Goal: Transaction & Acquisition: Purchase product/service

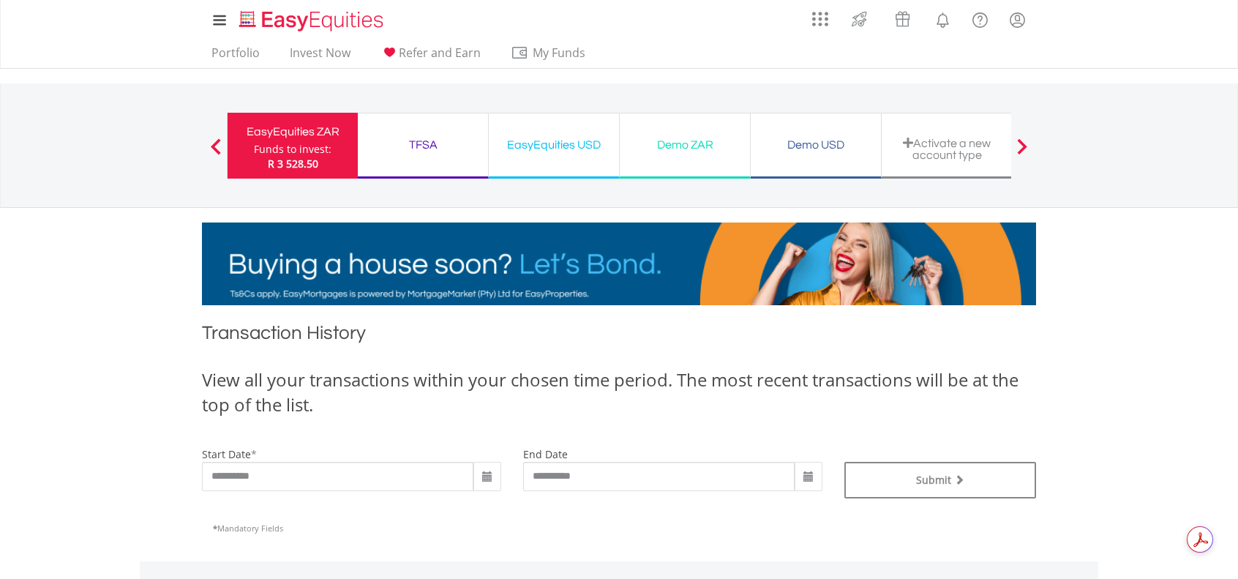
click at [312, 146] on div "Funds to invest:" at bounding box center [293, 149] width 78 height 15
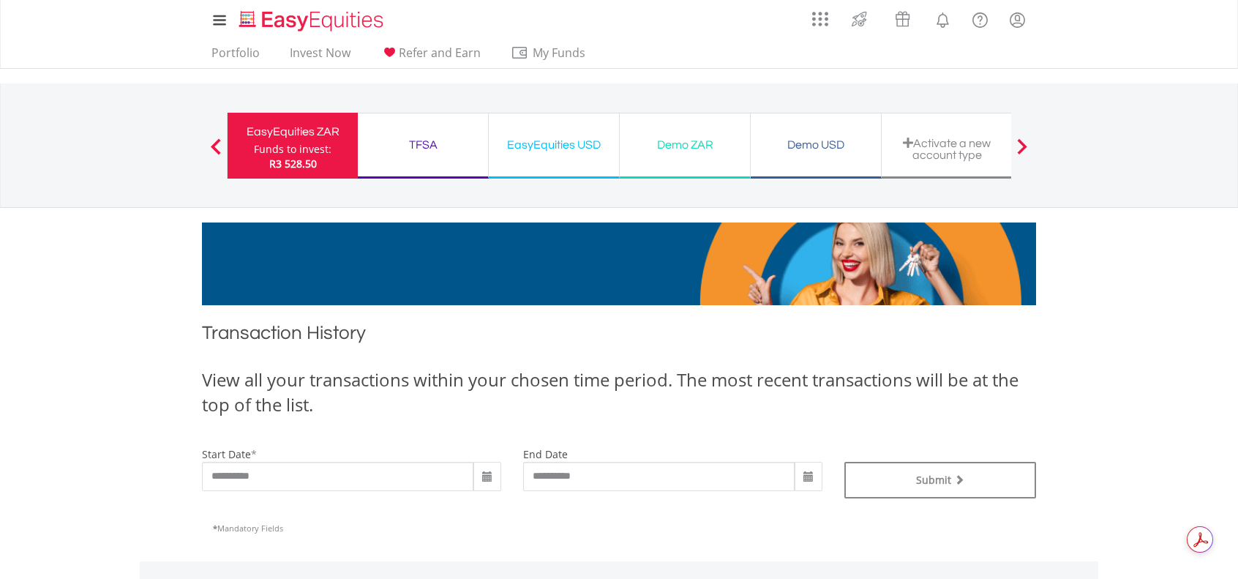
click at [429, 143] on div "TFSA" at bounding box center [423, 145] width 113 height 20
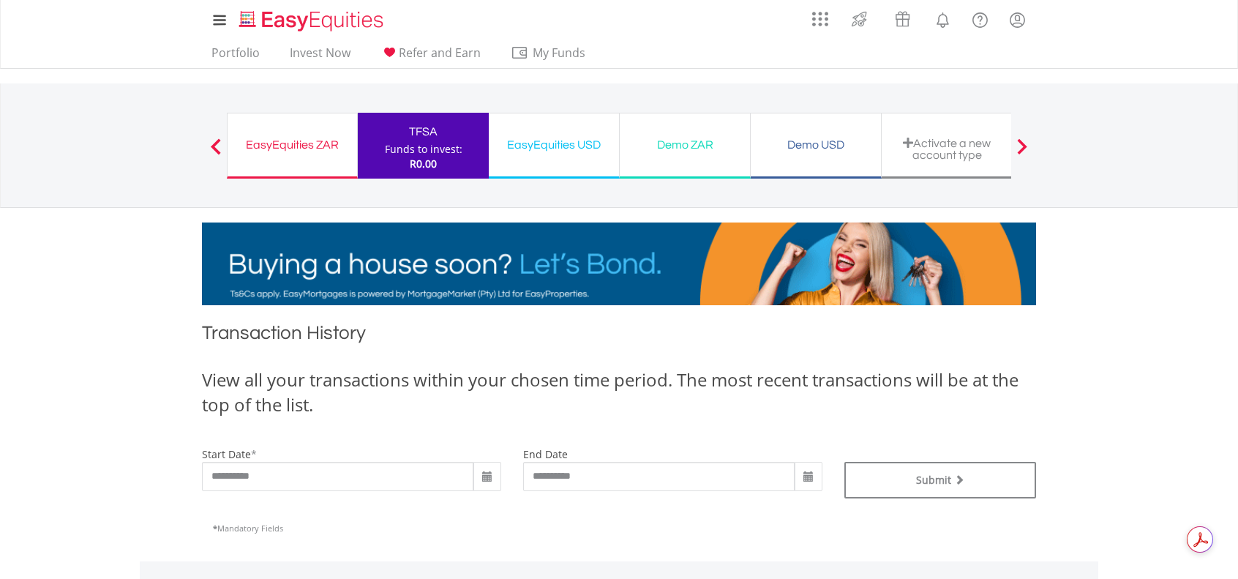
click at [558, 154] on div "EasyEquities USD" at bounding box center [554, 145] width 113 height 20
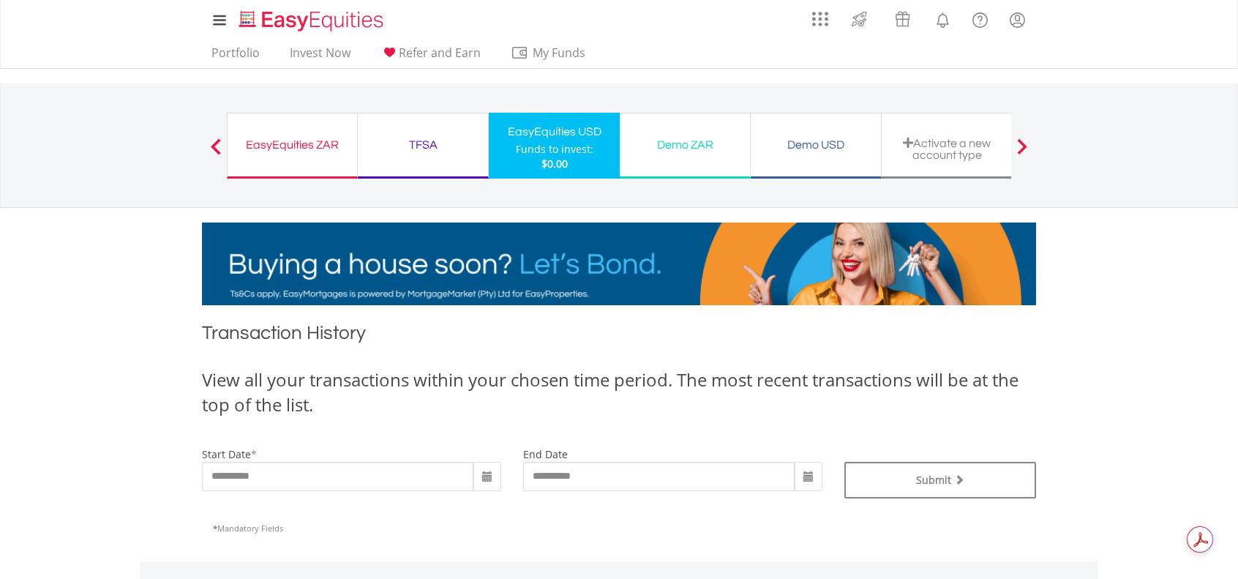
click at [689, 143] on div "Demo ZAR" at bounding box center [684, 145] width 113 height 20
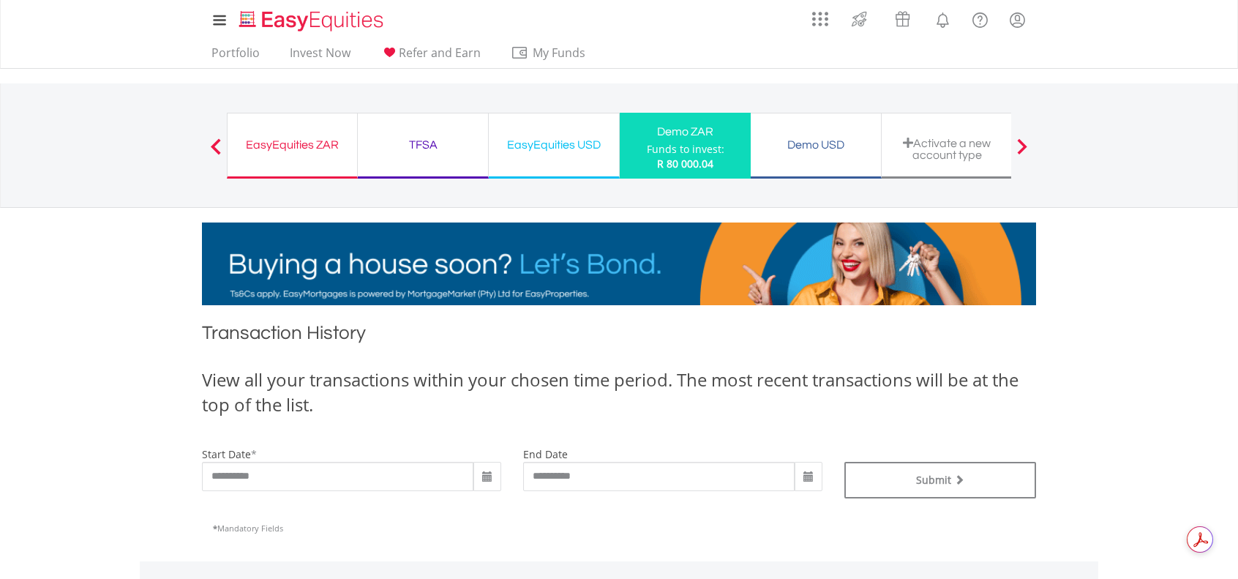
click at [811, 140] on div "Demo USD" at bounding box center [815, 145] width 113 height 20
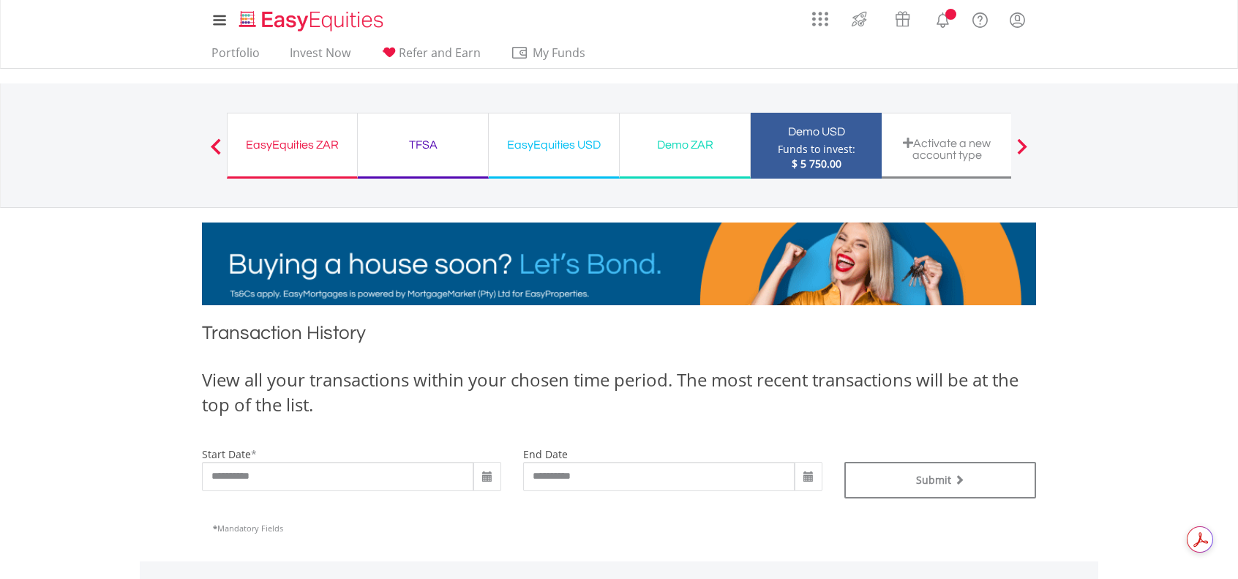
click at [950, 149] on div "Activate a new account type" at bounding box center [946, 149] width 113 height 24
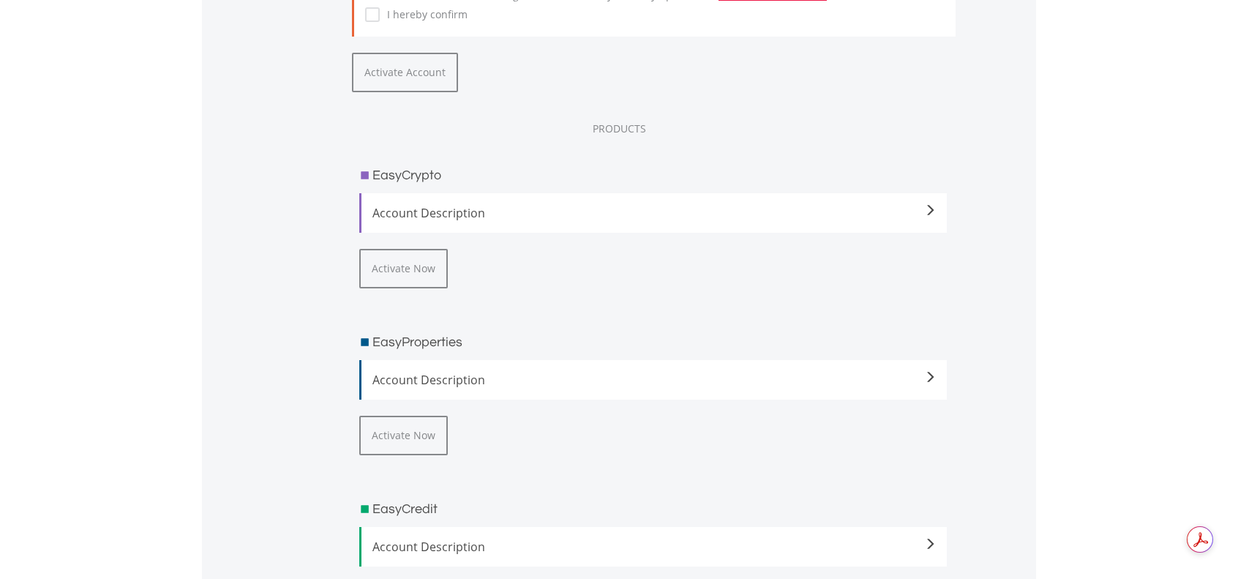
scroll to position [2122, 0]
click at [803, 211] on span "Account Description" at bounding box center [653, 212] width 563 height 18
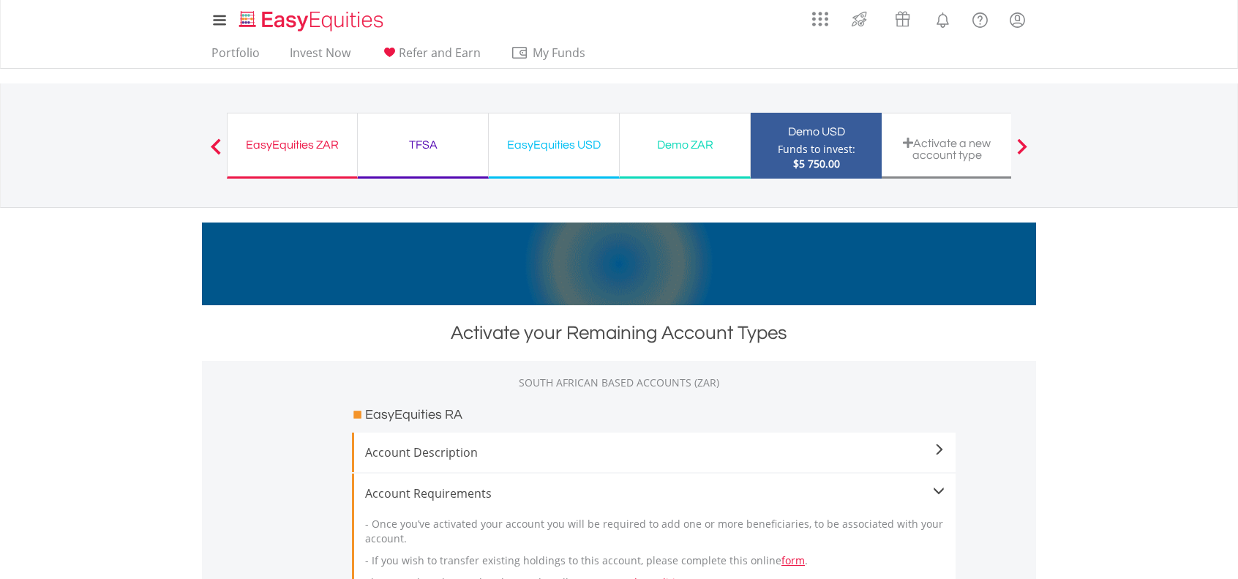
scroll to position [0, 0]
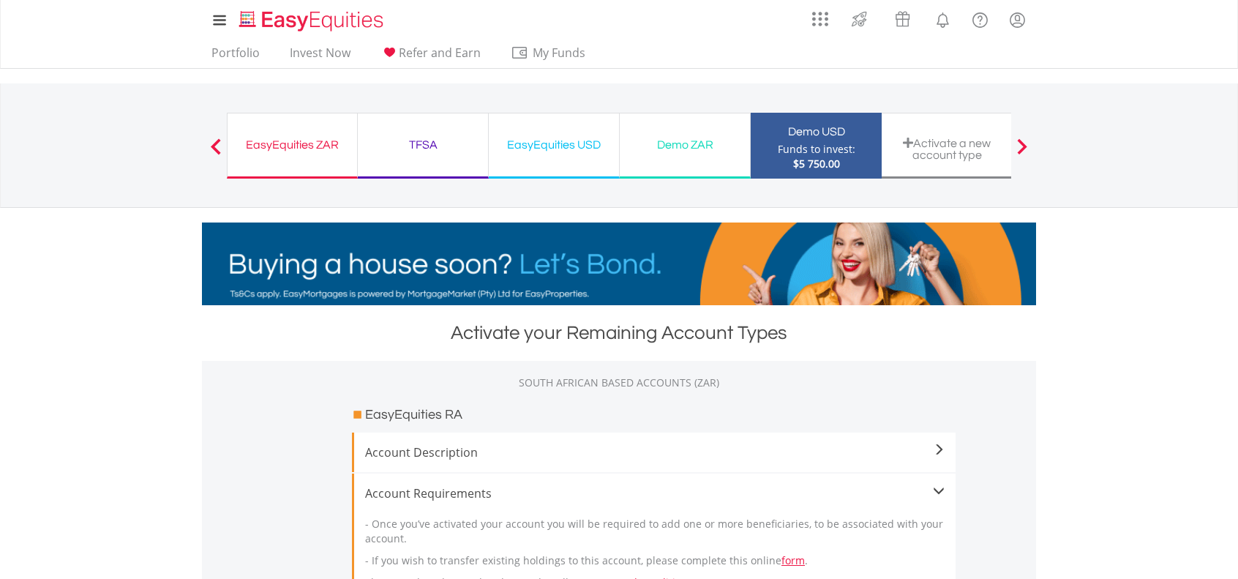
click at [211, 145] on span at bounding box center [216, 146] width 10 height 16
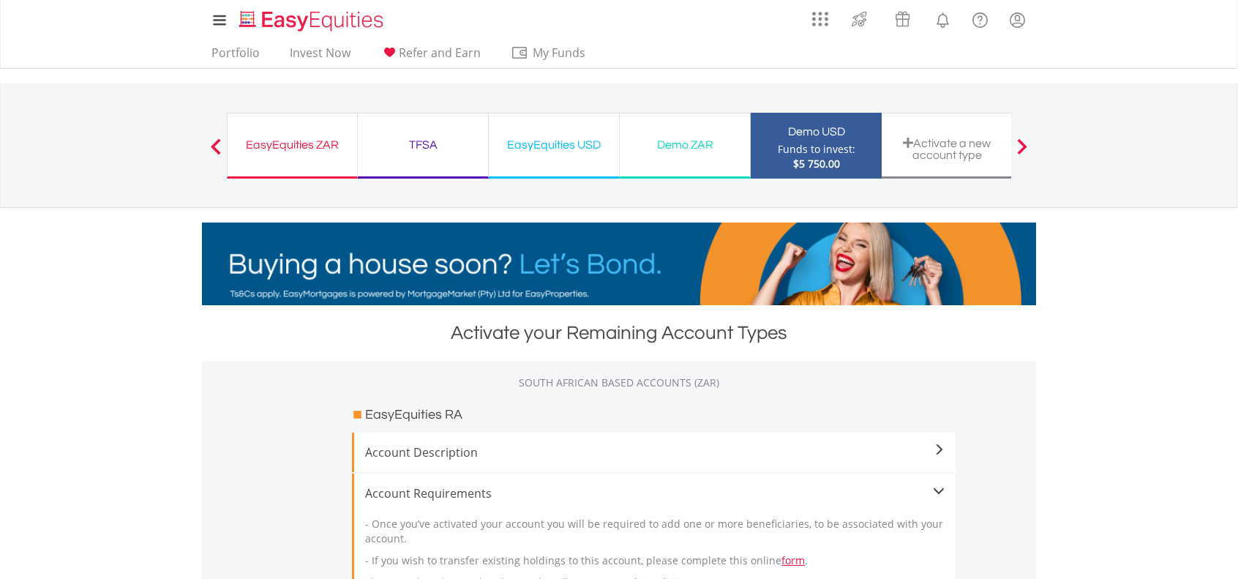
click at [211, 146] on span at bounding box center [216, 146] width 10 height 16
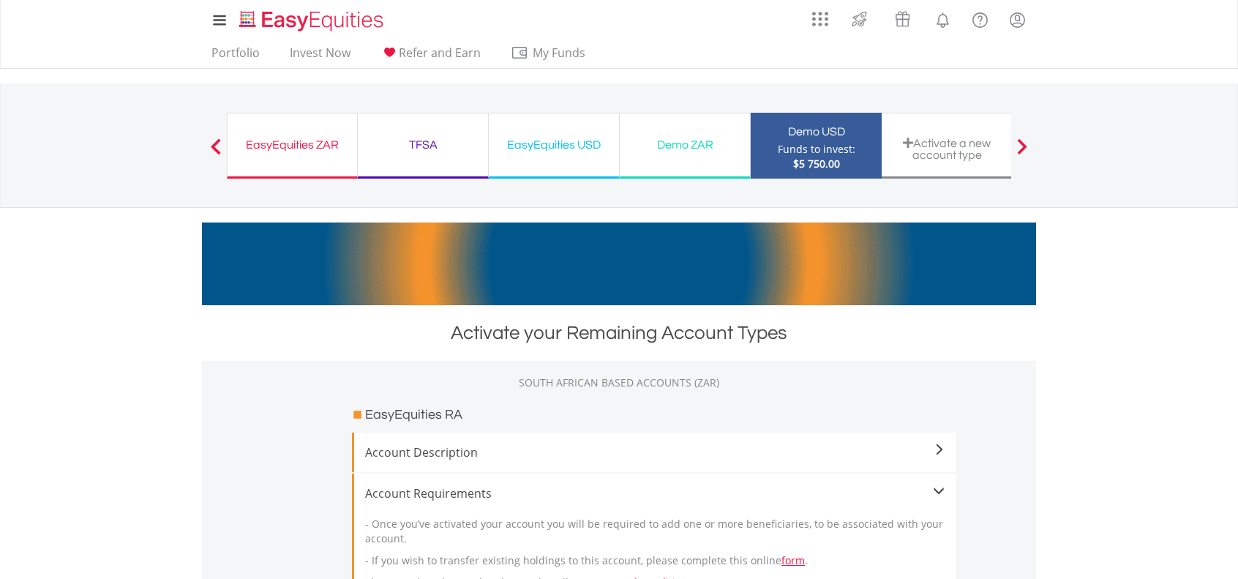
click at [276, 137] on div "EasyEquities ZAR" at bounding box center [292, 145] width 112 height 20
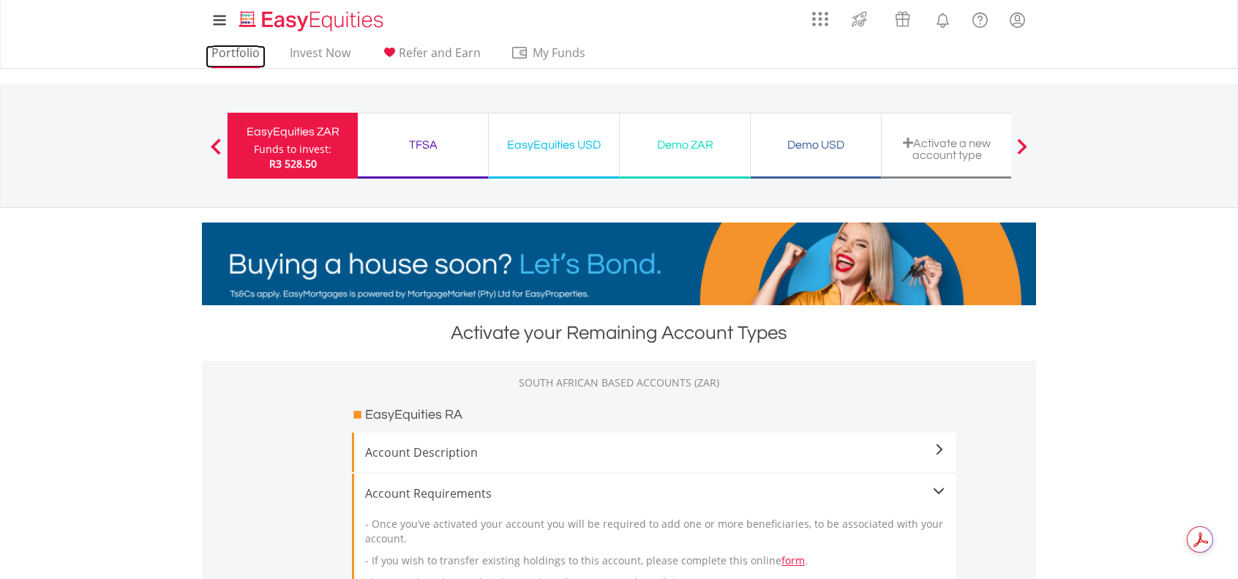
click at [225, 50] on link "Portfolio" at bounding box center [236, 56] width 60 height 23
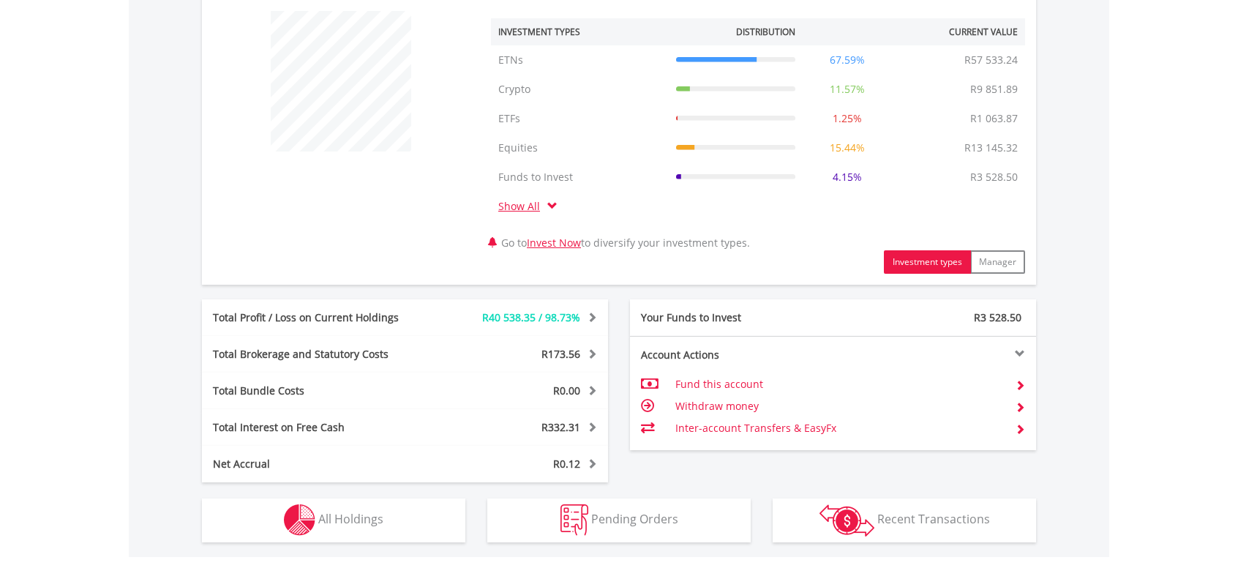
scroll to position [585, 0]
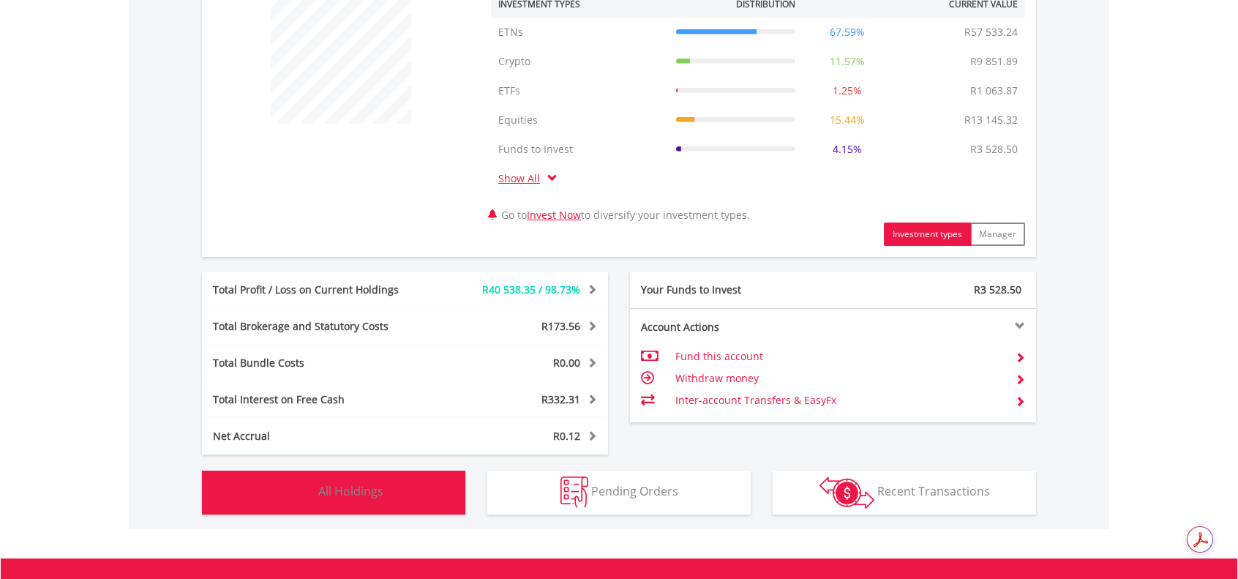
click at [376, 498] on button "Holdings All Holdings" at bounding box center [333, 492] width 263 height 44
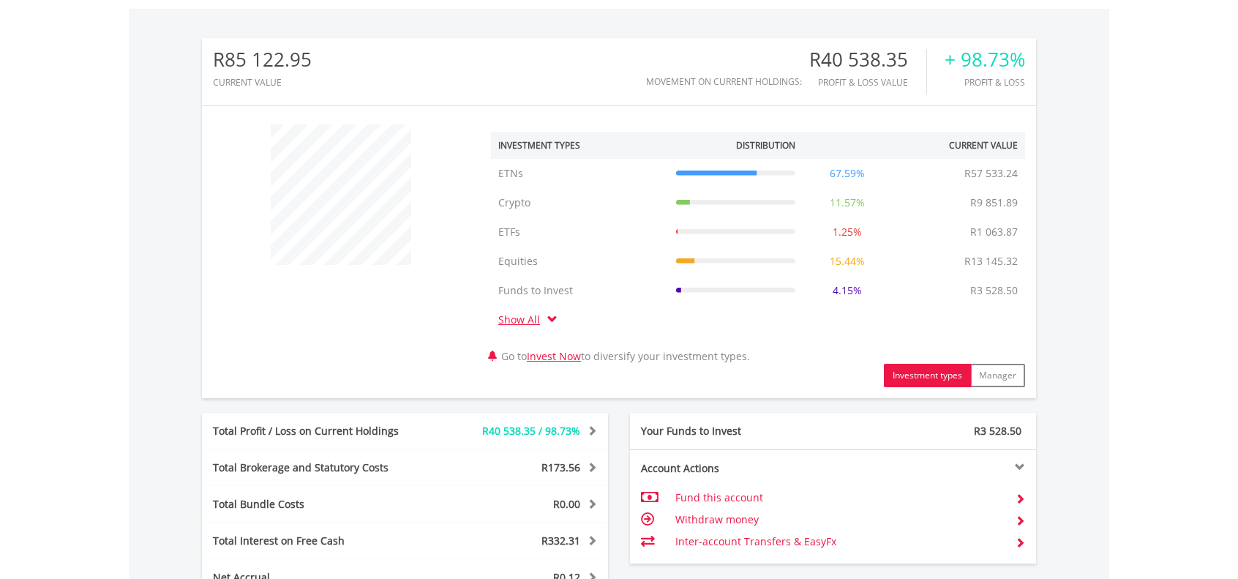
scroll to position [411, 0]
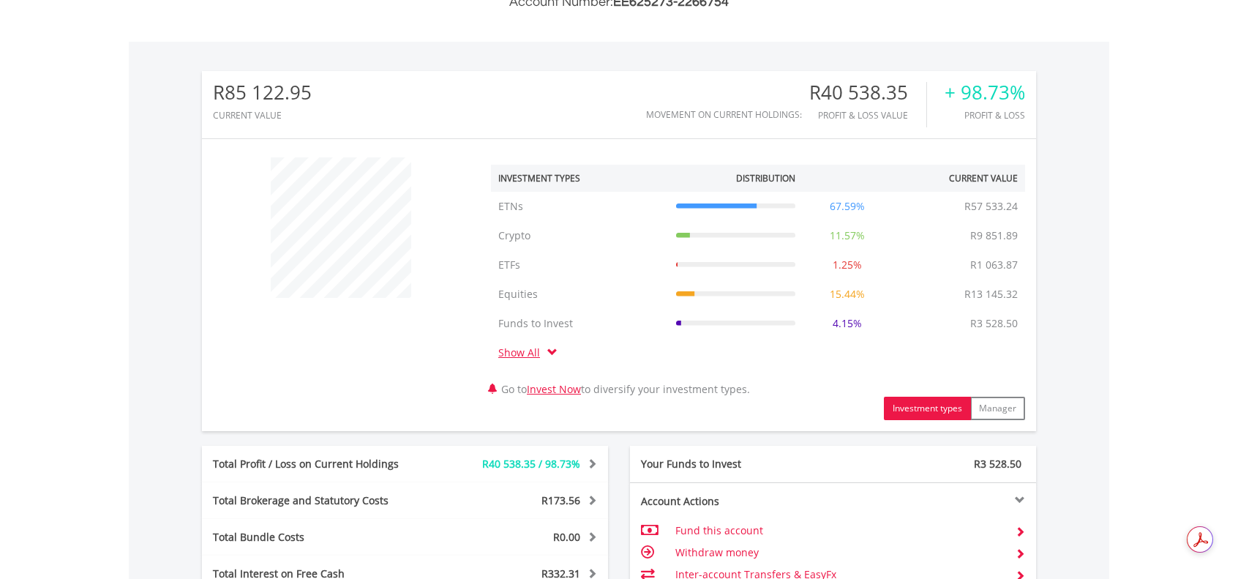
click at [556, 356] on span at bounding box center [552, 352] width 10 height 10
click at [552, 348] on span at bounding box center [552, 352] width 10 height 10
click at [527, 354] on link "Show All" at bounding box center [522, 352] width 49 height 14
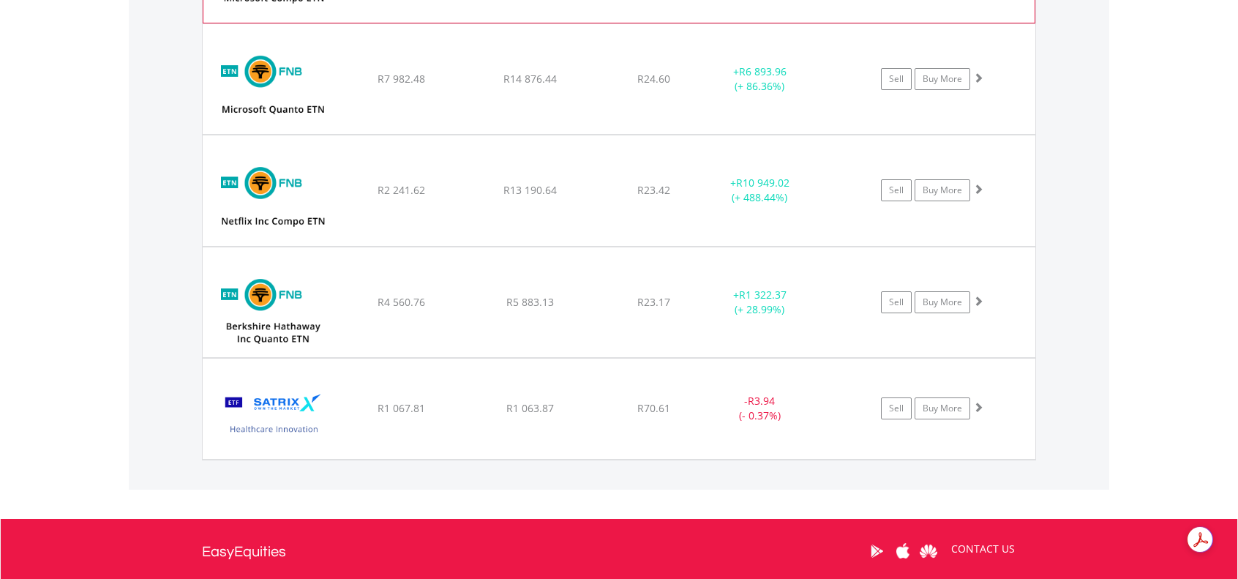
scroll to position [1801, 0]
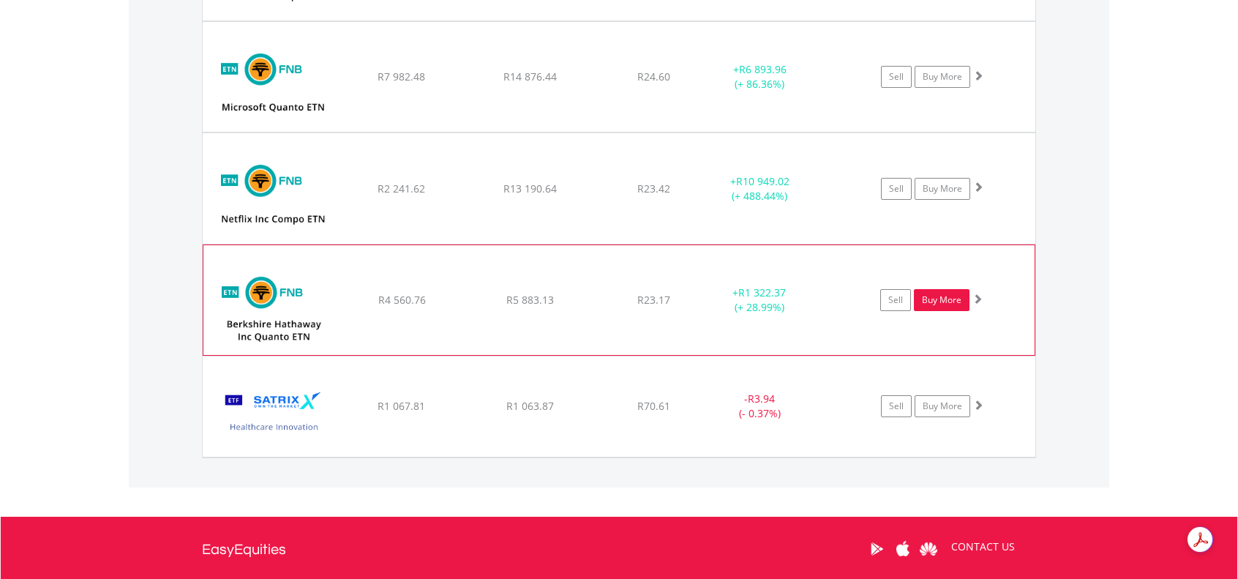
click at [951, 298] on link "Buy More" at bounding box center [942, 300] width 56 height 22
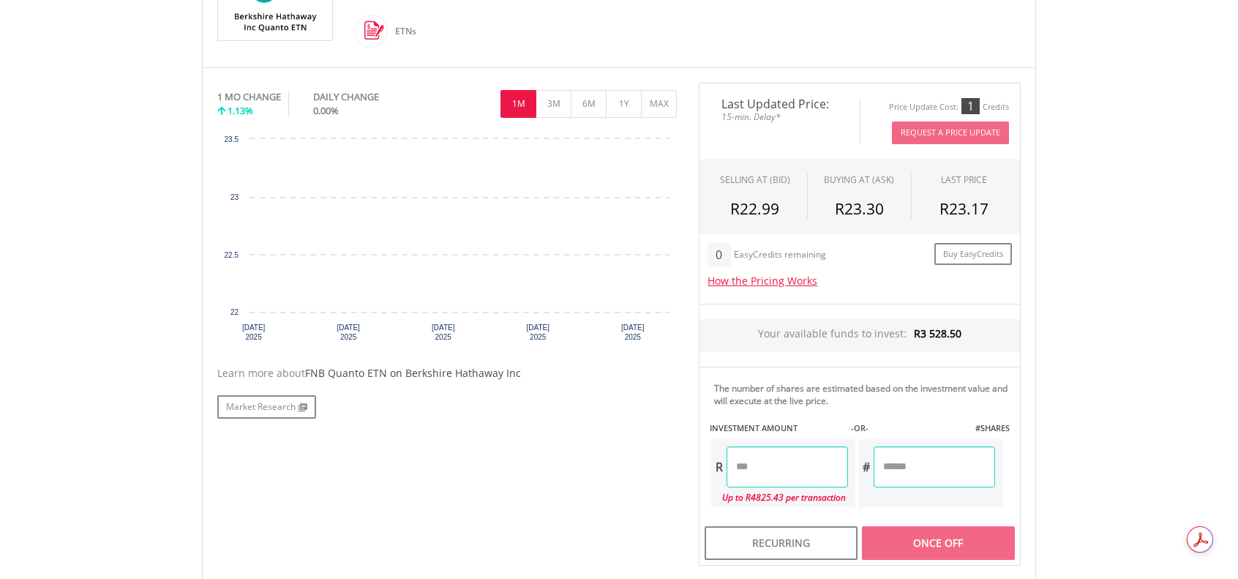
scroll to position [439, 0]
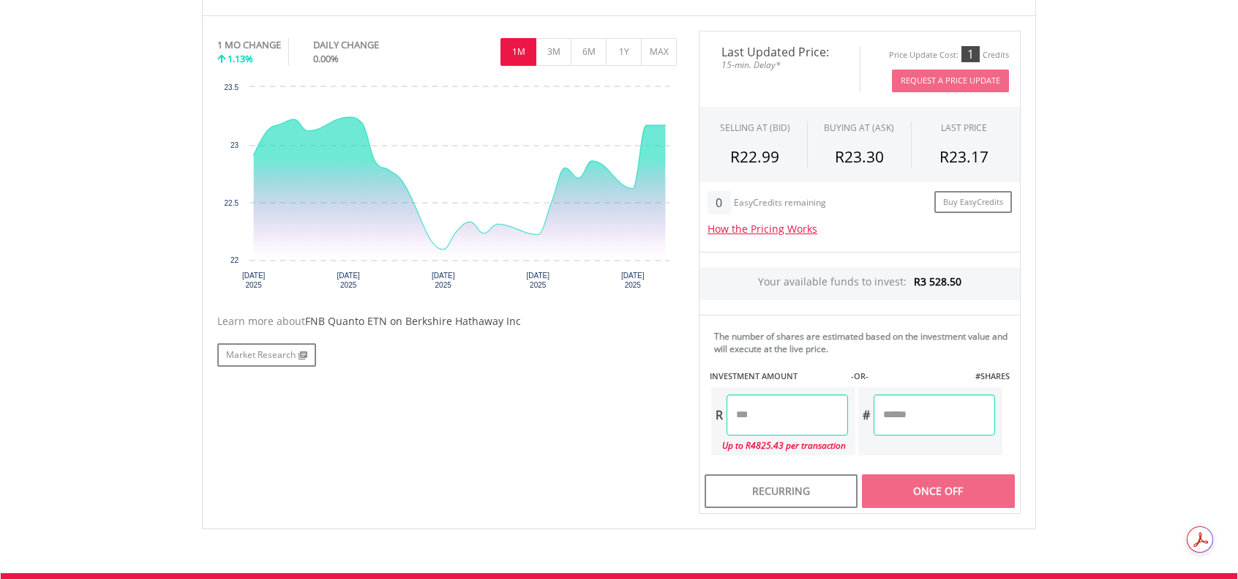
click at [761, 411] on input "number" at bounding box center [787, 414] width 121 height 41
type input "*******"
click at [961, 487] on div "Last Updated Price: 15-min. Delay* Price Update Cost: 1 Credits Request A Price…" at bounding box center [860, 272] width 344 height 483
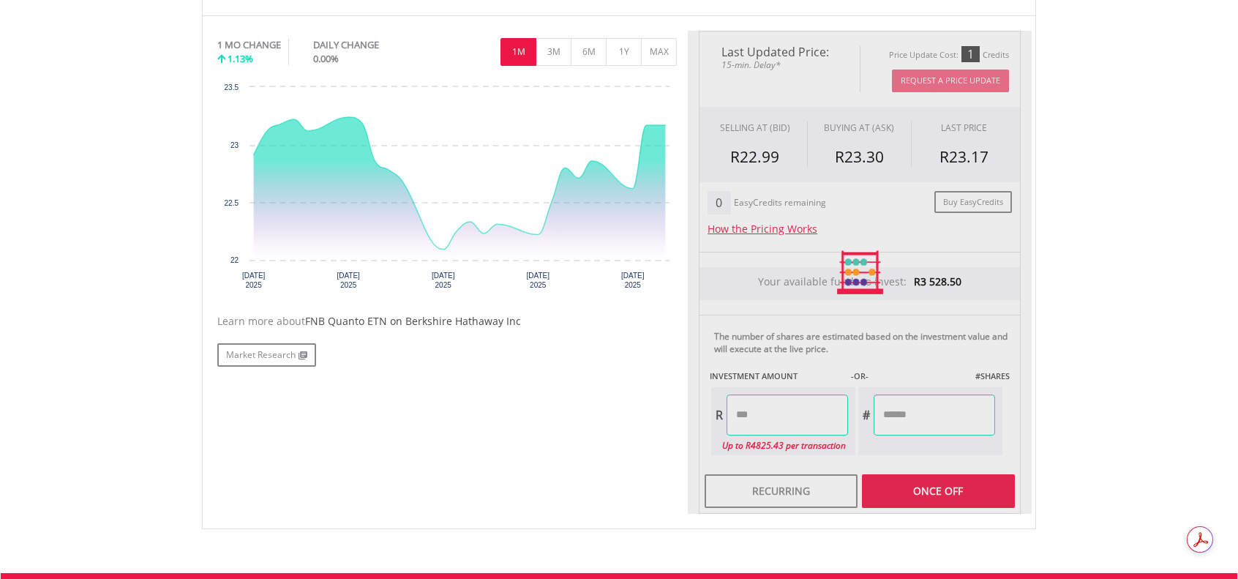
type input "********"
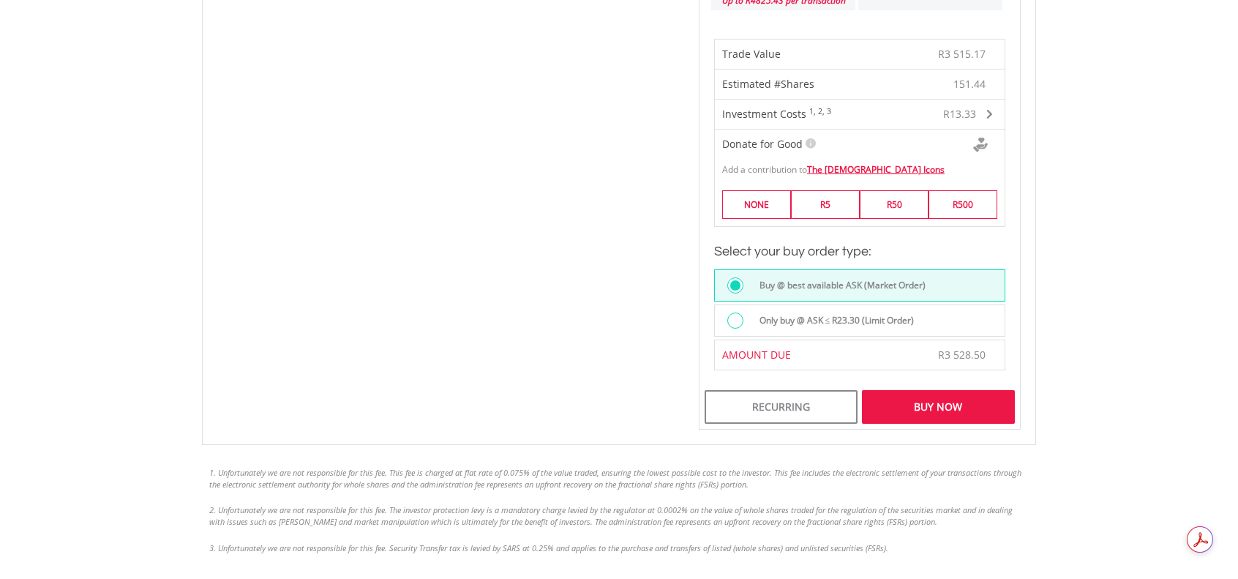
scroll to position [951, 0]
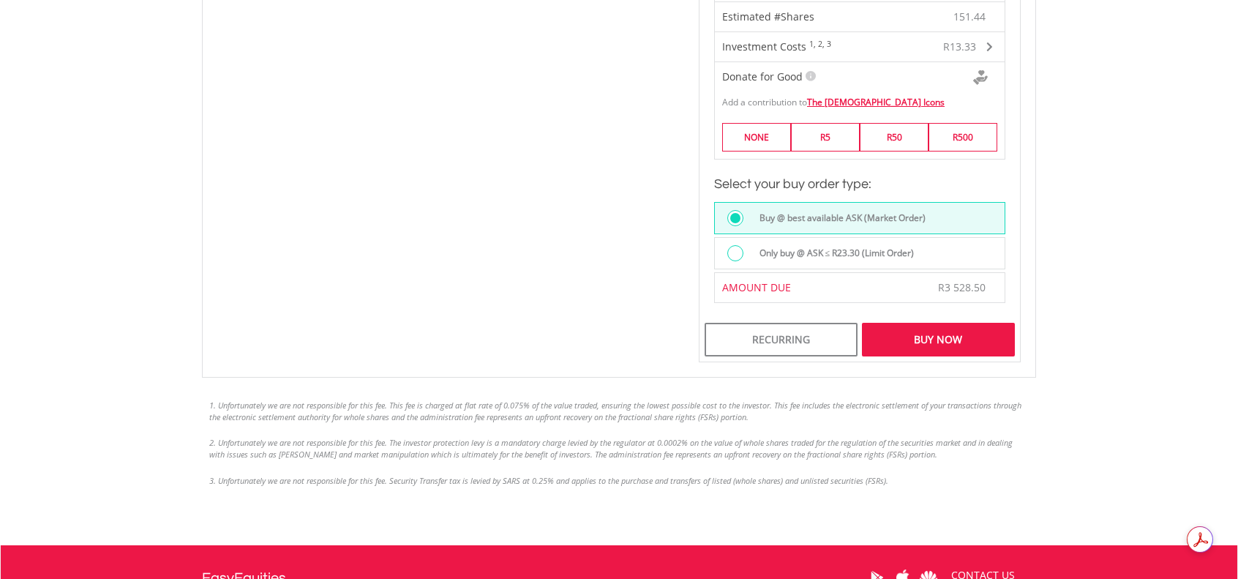
click at [951, 343] on div "Buy Now" at bounding box center [938, 340] width 153 height 34
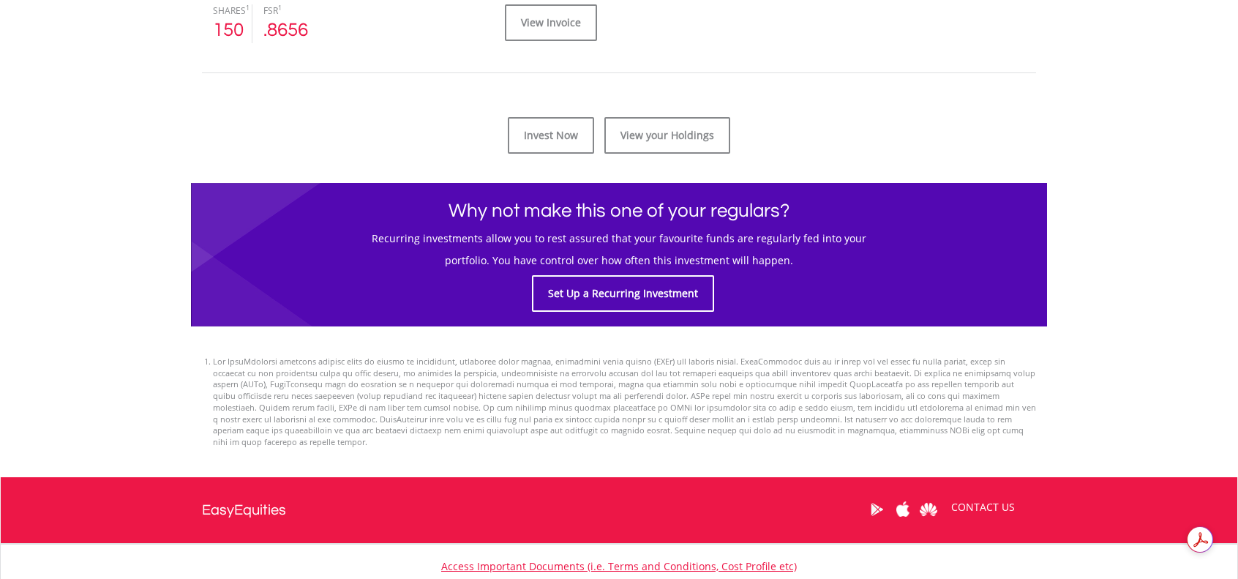
scroll to position [732, 0]
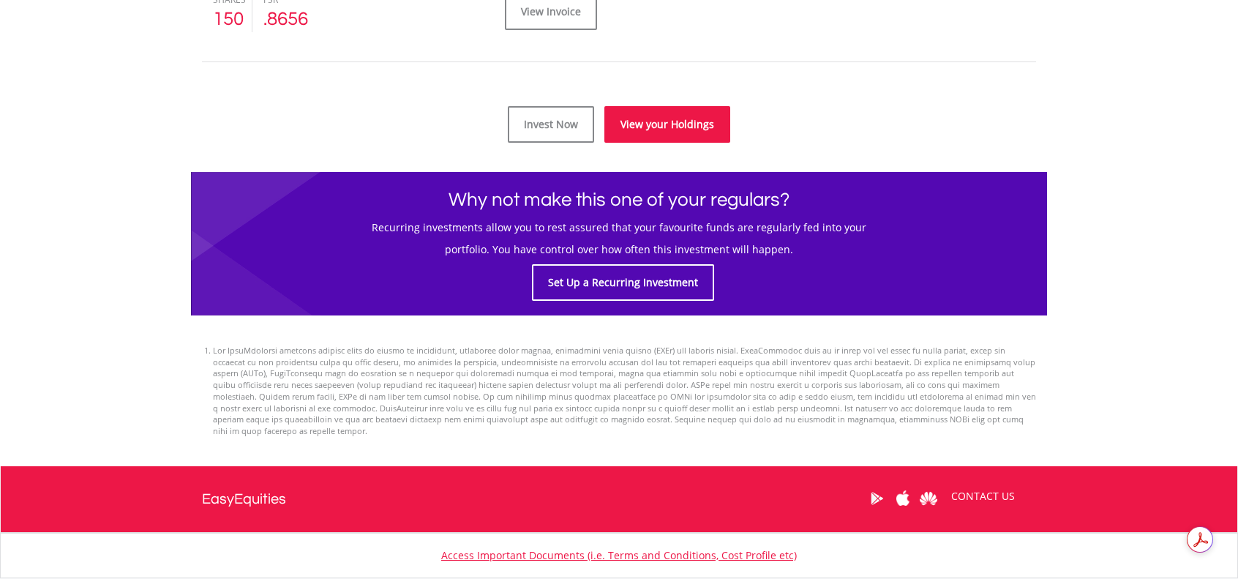
click at [660, 121] on link "View your Holdings" at bounding box center [667, 124] width 126 height 37
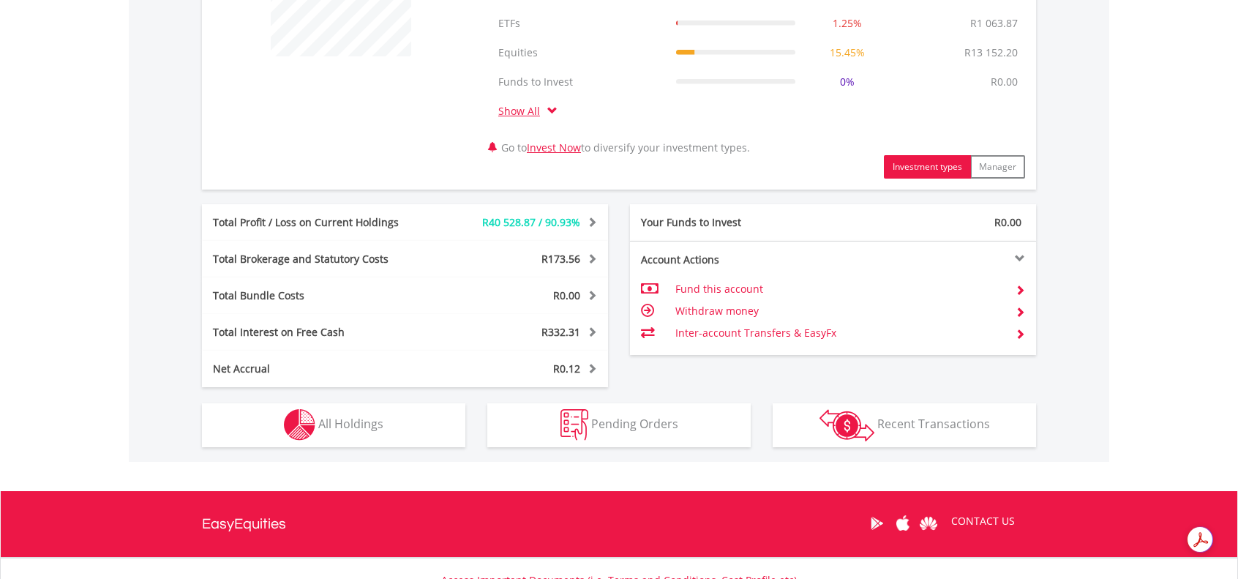
scroll to position [658, 0]
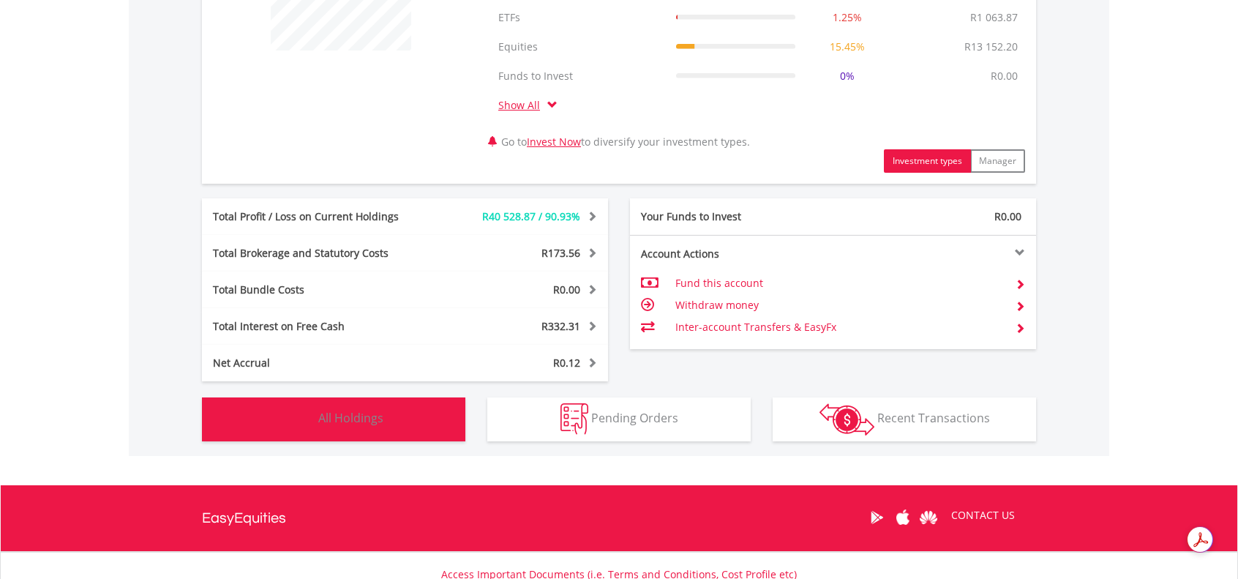
click at [353, 415] on span "All Holdings" at bounding box center [350, 418] width 65 height 16
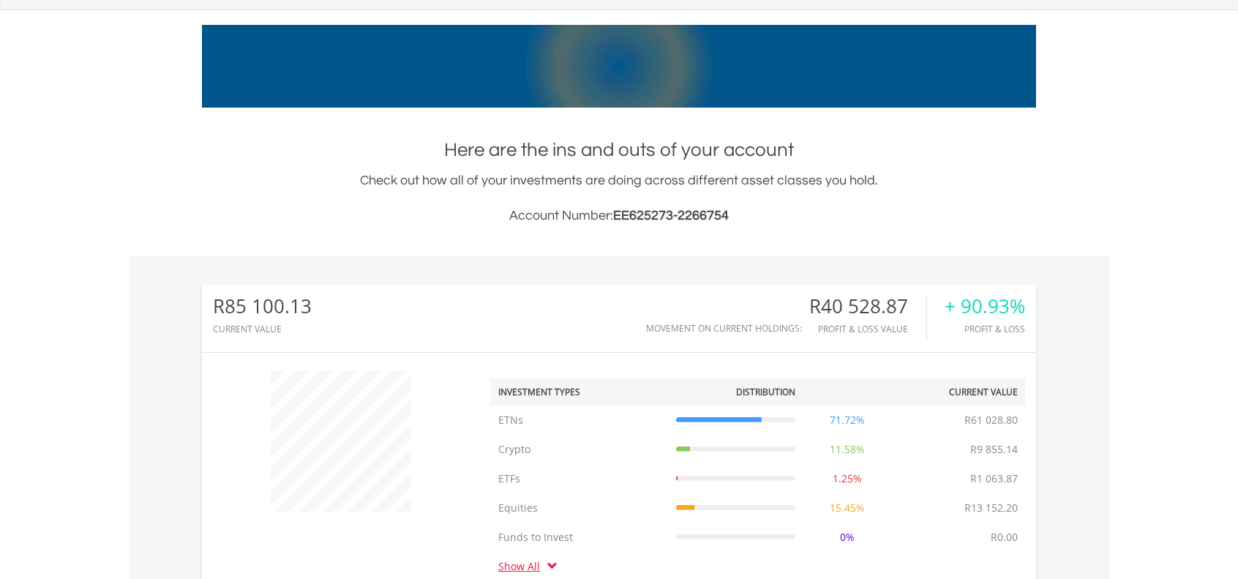
scroll to position [0, 0]
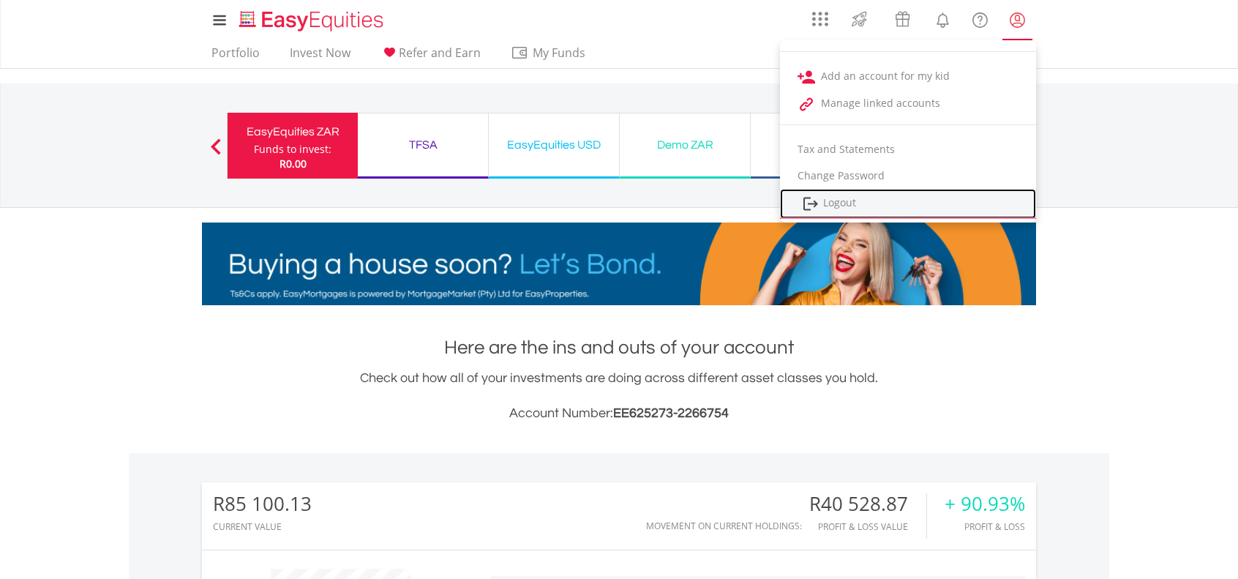
click at [843, 203] on link "Logout" at bounding box center [908, 204] width 256 height 30
